Goal: Navigation & Orientation: Find specific page/section

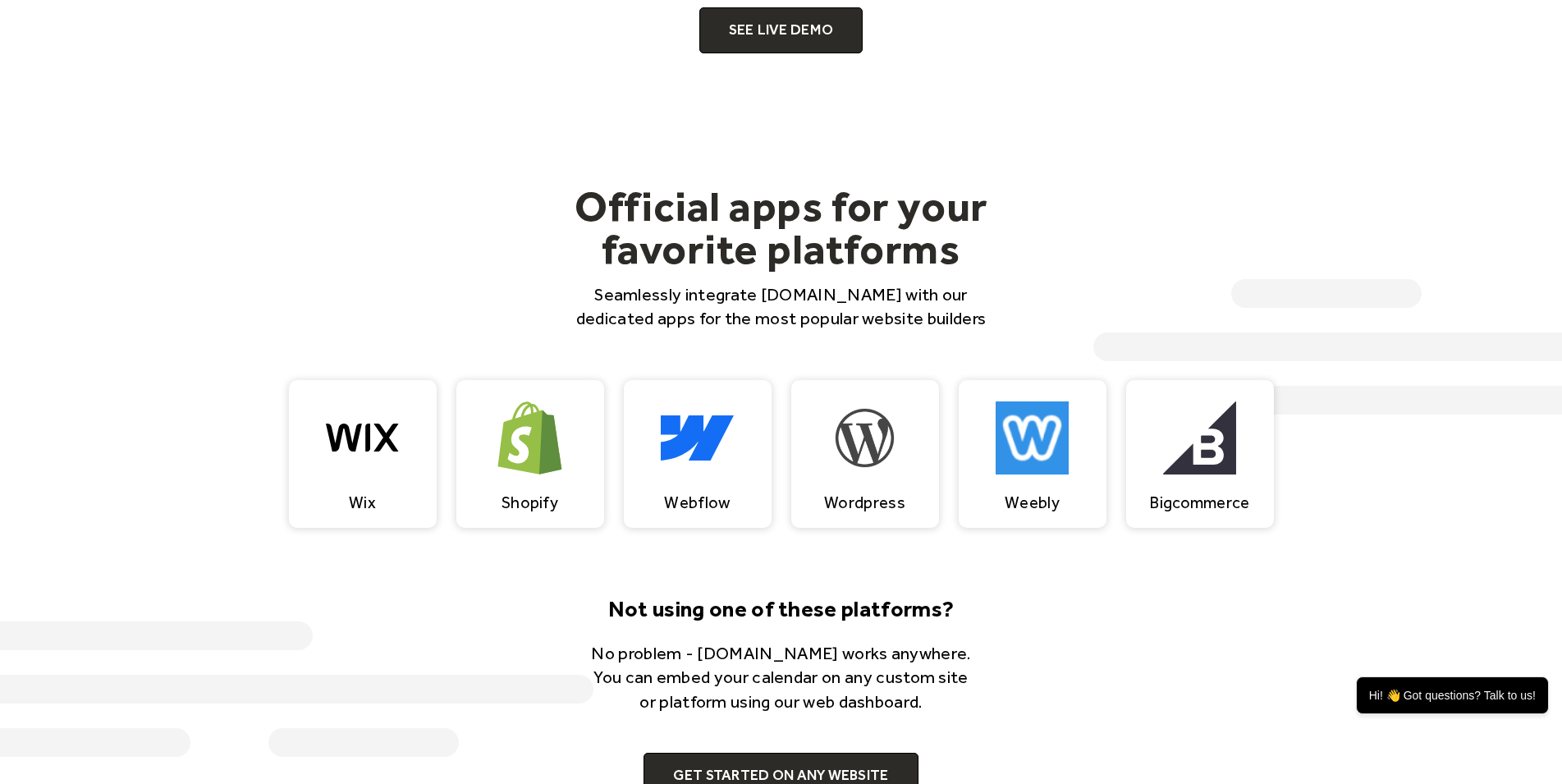
scroll to position [1172, 0]
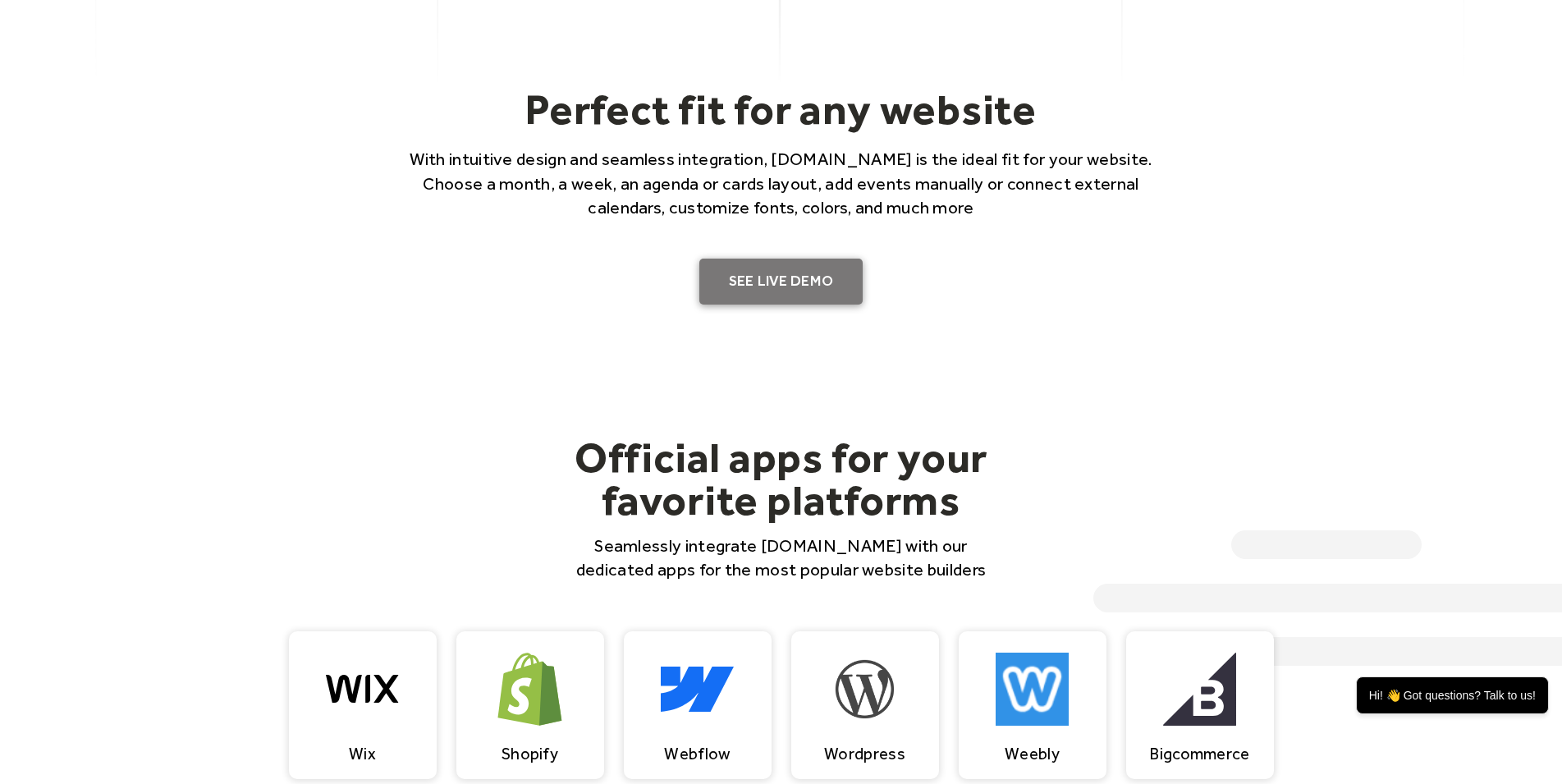
click at [775, 272] on link "SEE LIVE DEMO" at bounding box center [781, 282] width 164 height 46
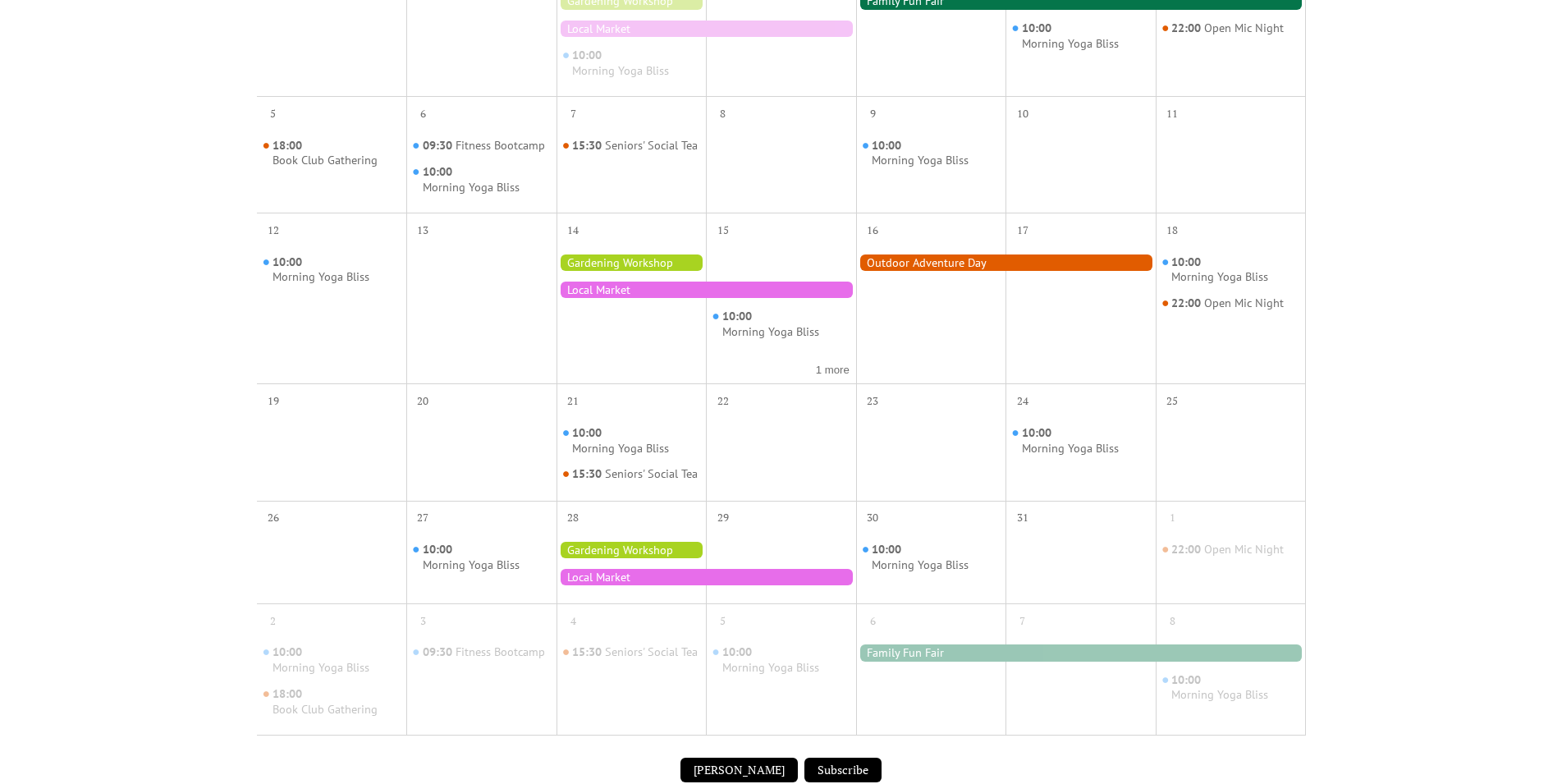
scroll to position [84, 0]
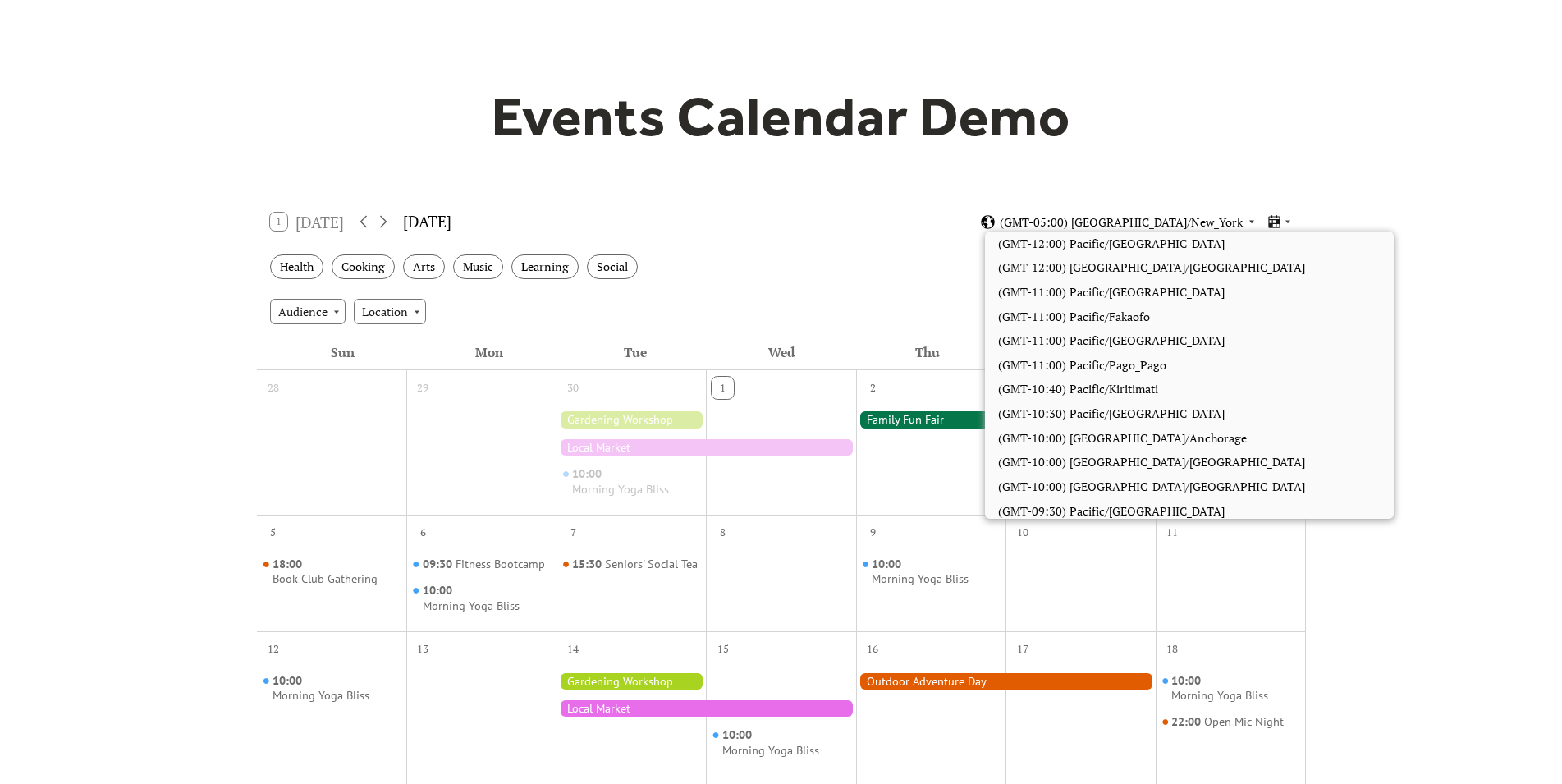
click at [1126, 219] on span "(GMT-05:00) America/New_York" at bounding box center [1121, 222] width 243 height 12
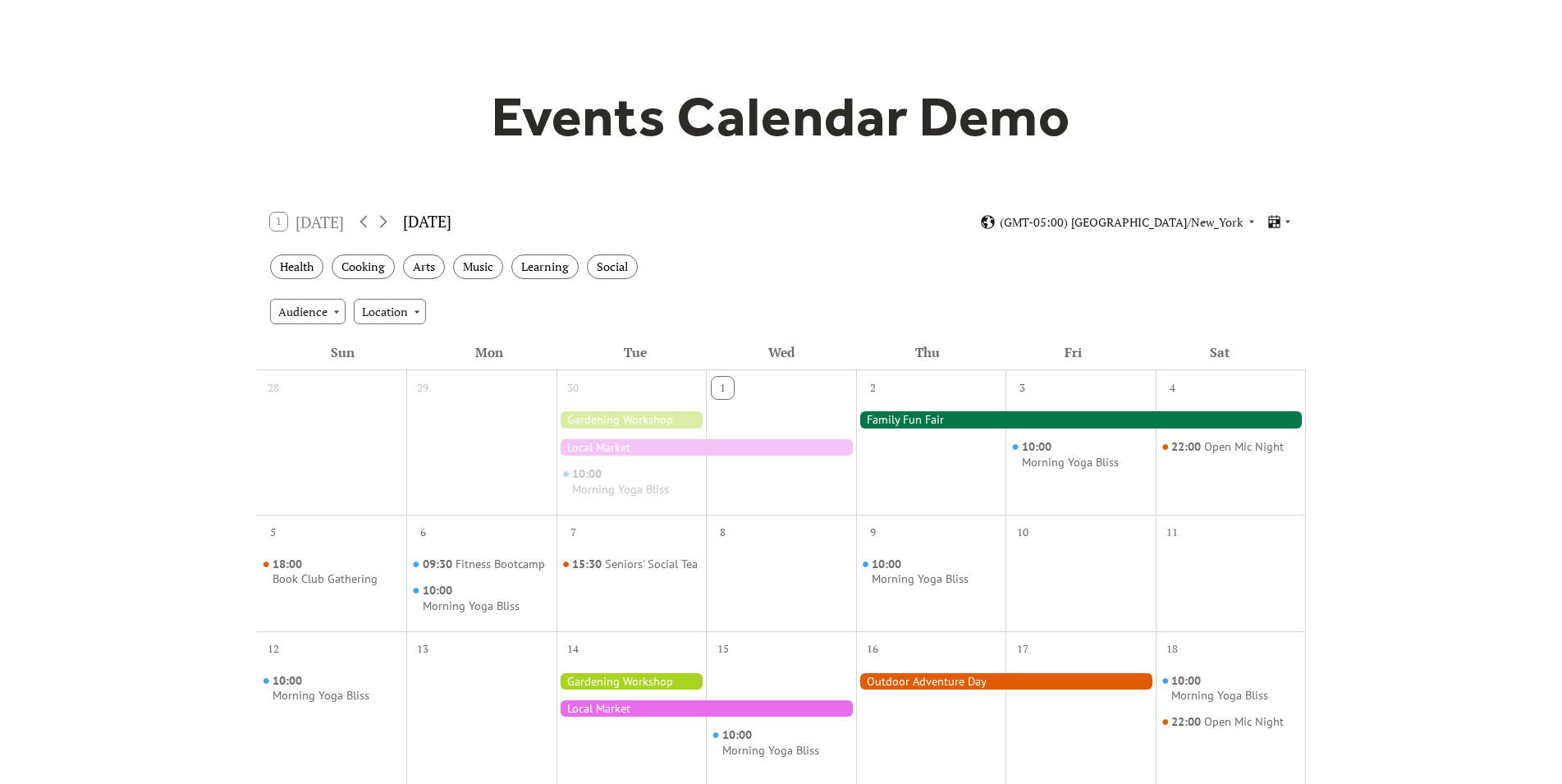
click at [839, 191] on div "Events Calendar Demo Loading the Events Calendar..." at bounding box center [781, 647] width 1051 height 1312
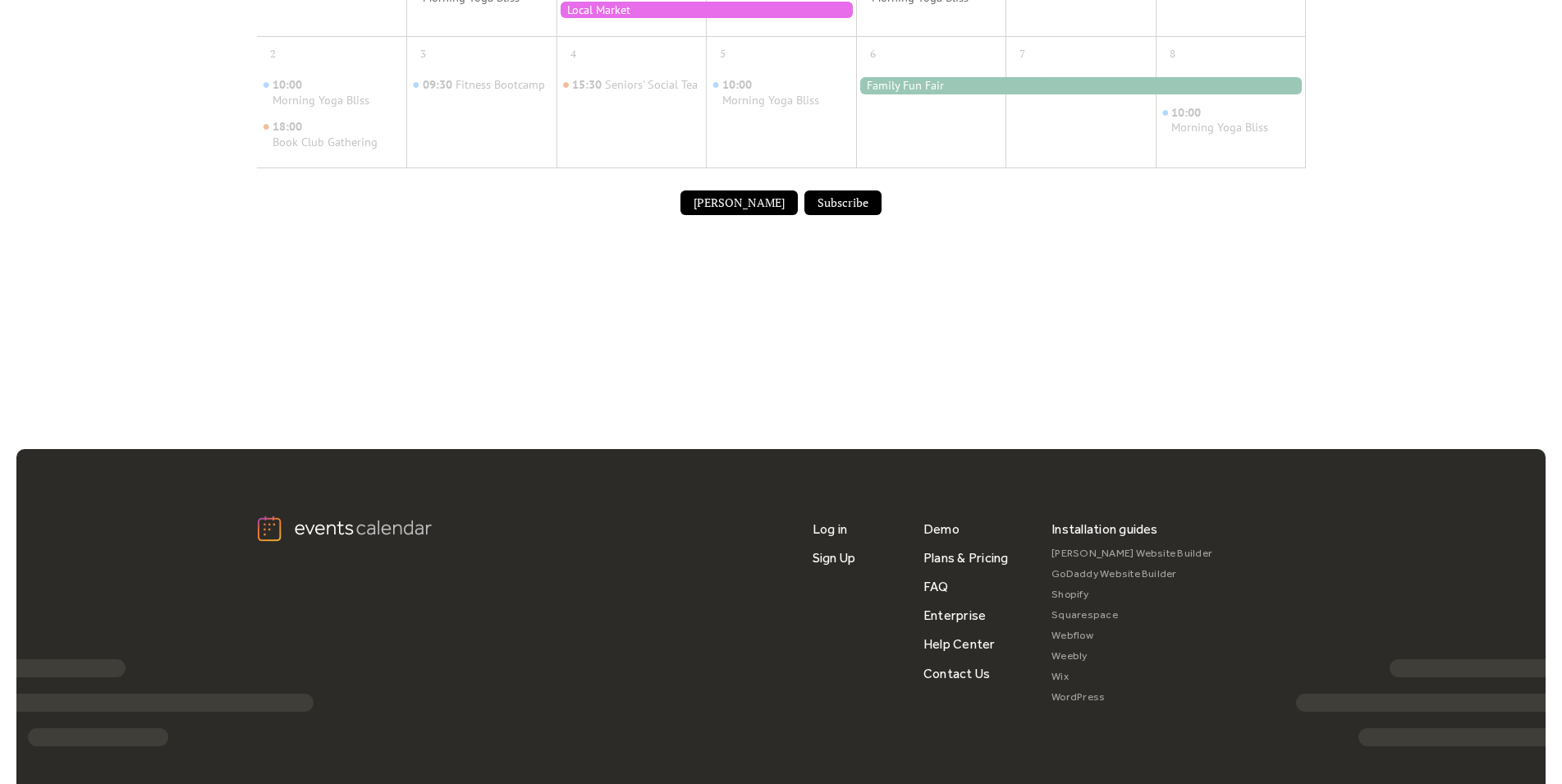
scroll to position [1172, 0]
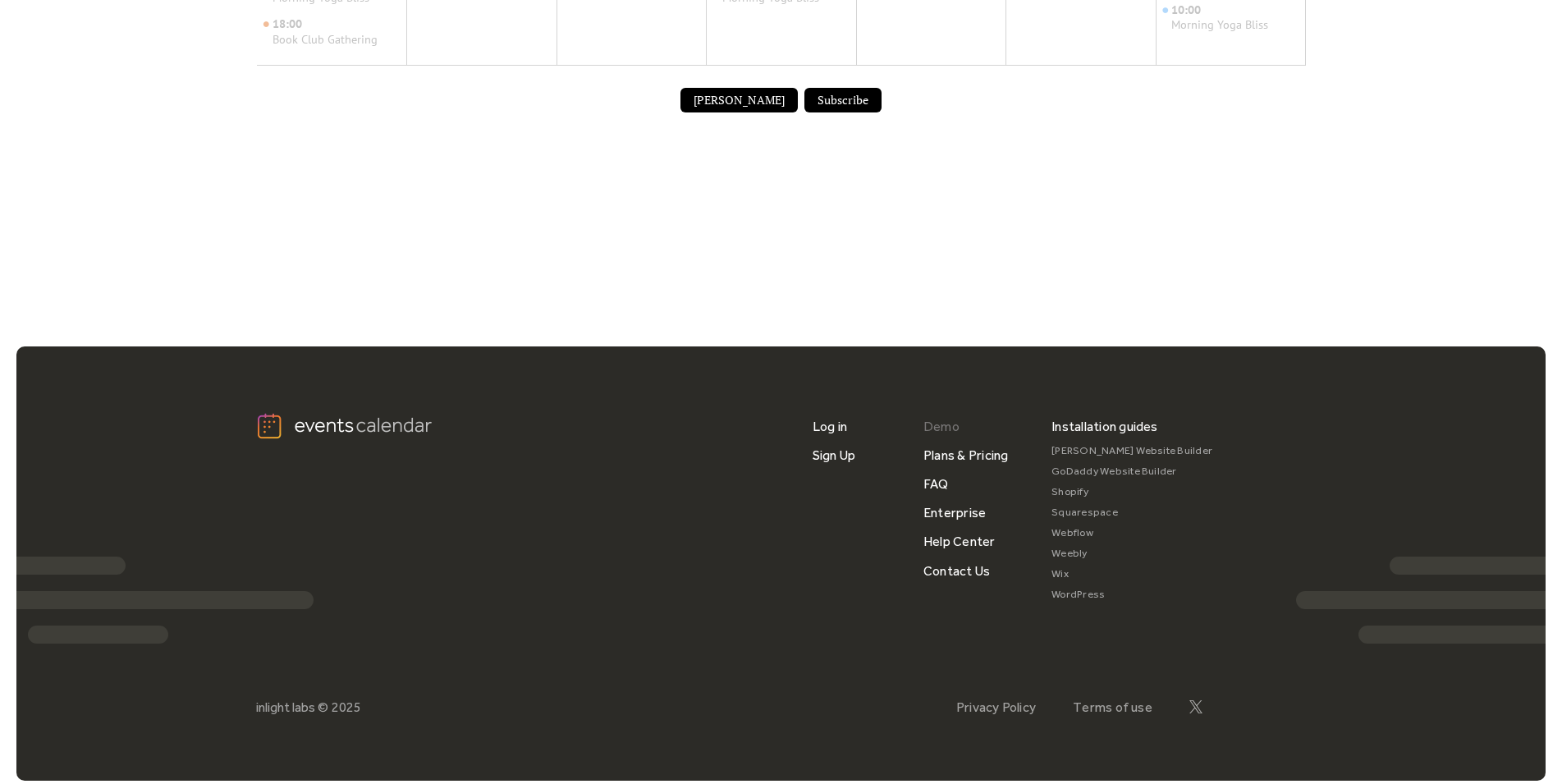
click at [946, 441] on link "Demo" at bounding box center [941, 426] width 36 height 29
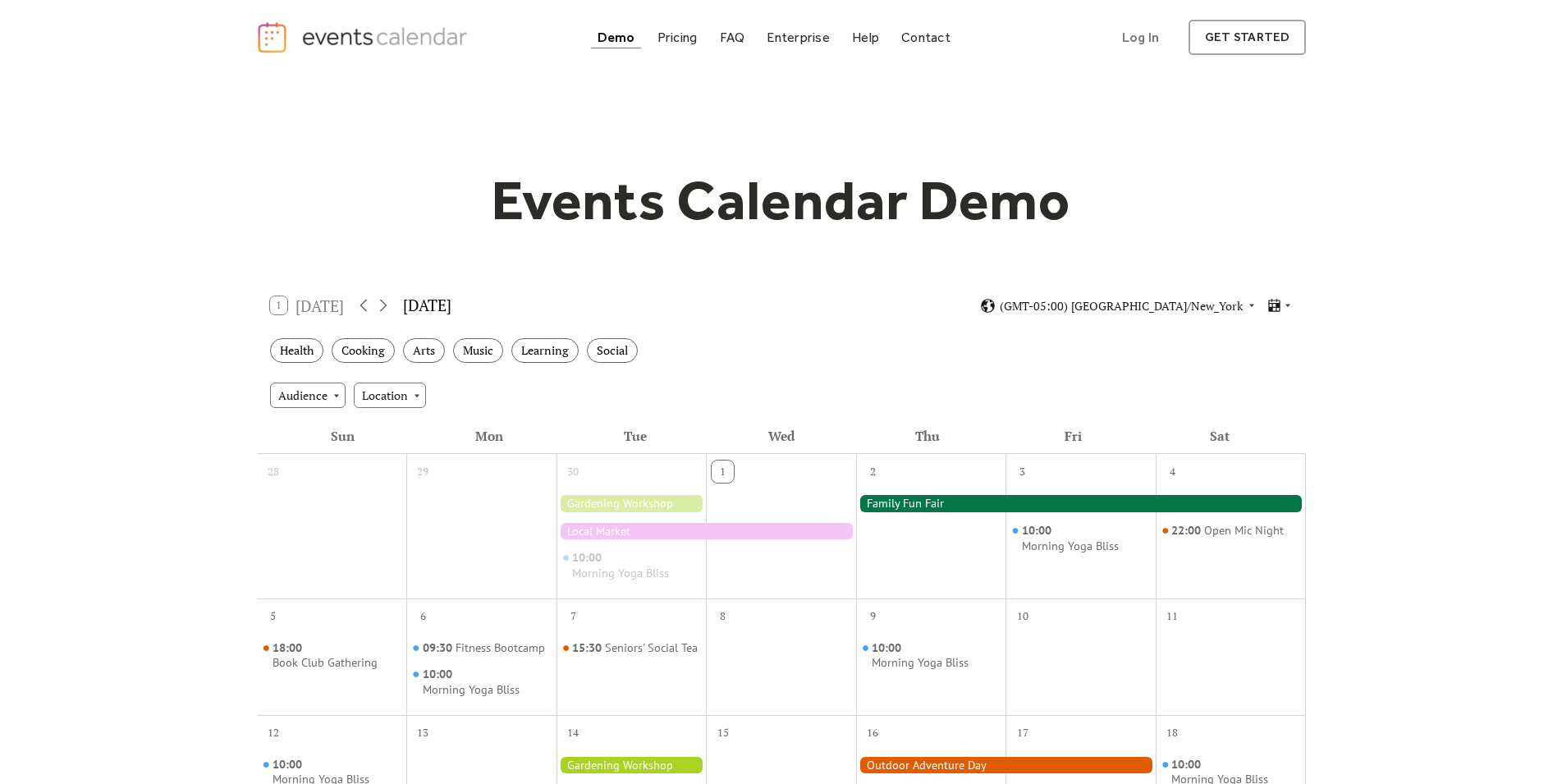
click at [616, 505] on div at bounding box center [632, 503] width 150 height 16
